Goal: Information Seeking & Learning: Check status

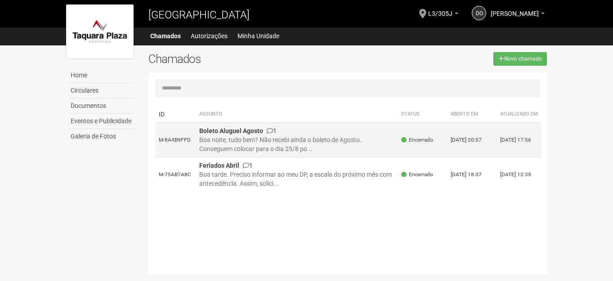
click at [231, 141] on div "Boa noite, tudo bem? Não recebi ainda o boleto de Agosto. Conseguem colocar par…" at bounding box center [296, 144] width 195 height 18
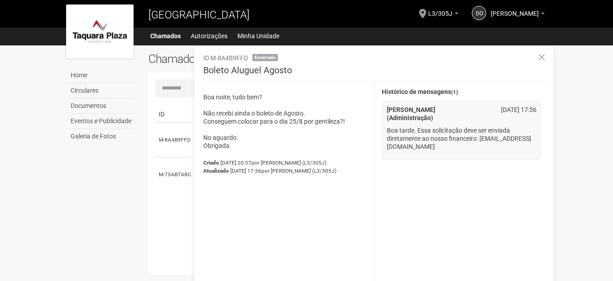
scroll to position [14, 0]
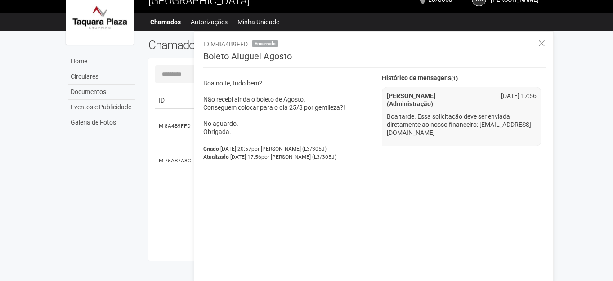
click at [471, 141] on li "[PERSON_NAME] (Administração) [DATE] 17:56 Boa tarde. Essa solicitação deve ser…" at bounding box center [462, 116] width 160 height 59
click at [478, 129] on p "Boa tarde. Essa solicitação deve ser enviada diretamente ao nosso financeiro: […" at bounding box center [462, 124] width 150 height 24
click at [481, 130] on p "Boa tarde. Essa solicitação deve ser enviada diretamente ao nosso financeiro: […" at bounding box center [462, 124] width 150 height 24
click at [433, 159] on div "**********" at bounding box center [464, 173] width 179 height 211
click at [448, 132] on p "Boa tarde. Essa solicitação deve ser enviada diretamente ao nosso financeiro: […" at bounding box center [462, 124] width 150 height 24
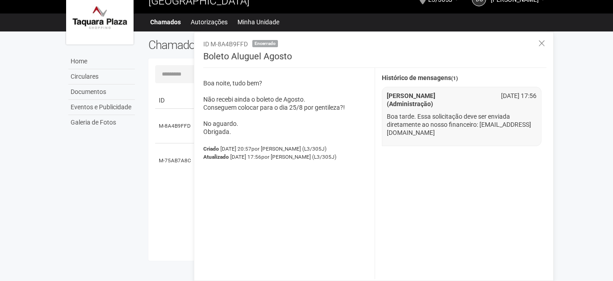
click at [455, 130] on p "Boa tarde. Essa solicitação deve ser enviada diretamente ao nosso financeiro: […" at bounding box center [462, 124] width 150 height 24
click at [455, 127] on p "Boa tarde. Essa solicitação deve ser enviada diretamente ao nosso financeiro: […" at bounding box center [462, 124] width 150 height 24
click at [454, 128] on p "Boa tarde. Essa solicitação deve ser enviada diretamente ao nosso financeiro: […" at bounding box center [462, 124] width 150 height 24
click at [324, 158] on span "por [PERSON_NAME] (L3/305J)" at bounding box center [298, 157] width 75 height 6
click at [334, 131] on p "Boa noite, tudo bem? Não recebi ainda o boleto de Agosto. Conseguem colocar par…" at bounding box center [285, 107] width 165 height 57
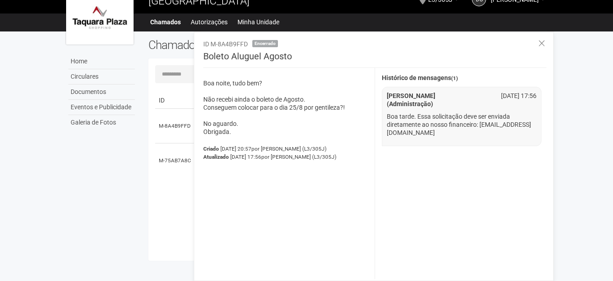
click at [356, 158] on div "Atualizado [DATE] 17:56 por [PERSON_NAME] (L3/305J)" at bounding box center [285, 157] width 165 height 8
click at [435, 139] on li "[PERSON_NAME] (Administração) [DATE] 17:56 Boa tarde. Essa solicitação deve ser…" at bounding box center [462, 116] width 160 height 59
click at [495, 136] on p "Boa tarde. Essa solicitação deve ser enviada diretamente ao nosso financeiro: […" at bounding box center [462, 124] width 150 height 24
click at [445, 77] on strong "Histórico de mensagens (1)" at bounding box center [420, 78] width 76 height 7
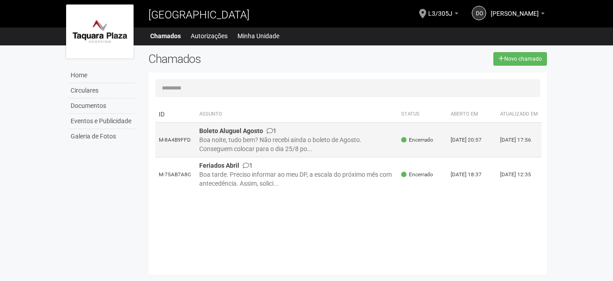
click at [272, 134] on span at bounding box center [270, 131] width 6 height 6
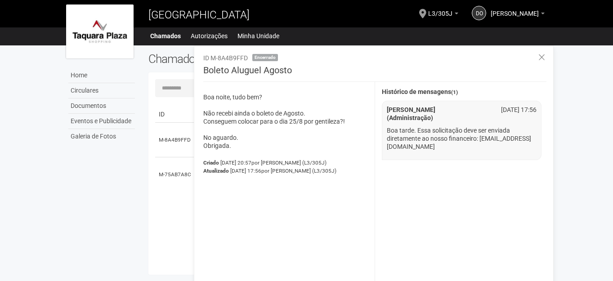
click at [245, 175] on div "Atualizado [DATE] 17:56 por [PERSON_NAME] (L3/305J)" at bounding box center [285, 171] width 165 height 8
click at [246, 175] on div "Atualizado [DATE] 17:56 por [PERSON_NAME] (L3/305J)" at bounding box center [285, 171] width 165 height 8
click at [258, 95] on p "Boa noite, tudo bem? Não recebi ainda o boleto de Agosto. Conseguem colocar par…" at bounding box center [285, 121] width 165 height 57
click at [269, 93] on p "Boa noite, tudo bem? Não recebi ainda o boleto de Agosto. Conseguem colocar par…" at bounding box center [285, 121] width 165 height 57
click at [263, 175] on div "Atualizado [DATE] 17:56 por [PERSON_NAME] (L3/305J)" at bounding box center [285, 171] width 165 height 8
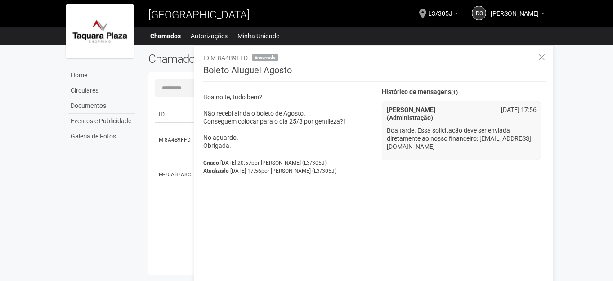
drag, startPoint x: 291, startPoint y: 231, endPoint x: 273, endPoint y: 230, distance: 18.5
click at [291, 231] on div "Boa noite, tudo bem? Não recebi ainda o boleto de Agosto. Conseguem colocar par…" at bounding box center [286, 187] width 179 height 211
click at [193, 224] on div "ID Assunto Status Aberto em Atualizado em M-8A4B9FFD Boleto Aluguel [DATE] Boa …" at bounding box center [351, 185] width 392 height 166
click at [225, 234] on div "Boa noite, tudo bem? Não recebi ainda o boleto de Agosto. Conseguem colocar par…" at bounding box center [286, 187] width 179 height 211
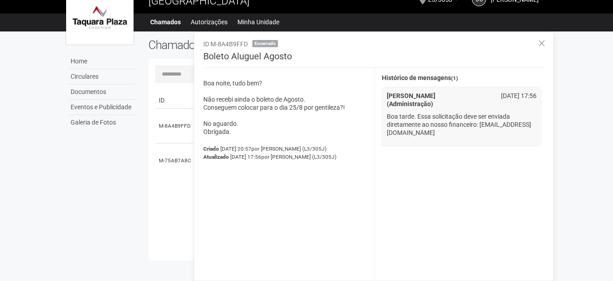
click at [259, 184] on div "Boa noite, tudo bem? Não recebi ainda o boleto de Agosto. Conseguem colocar par…" at bounding box center [286, 173] width 179 height 211
click at [426, 76] on strong "Histórico de mensagens (1)" at bounding box center [420, 78] width 76 height 7
click at [453, 143] on li "[PERSON_NAME] (Administração) [DATE] 17:56 Boa tarde. Essa solicitação deve ser…" at bounding box center [462, 116] width 160 height 59
